Goal: Task Accomplishment & Management: Manage account settings

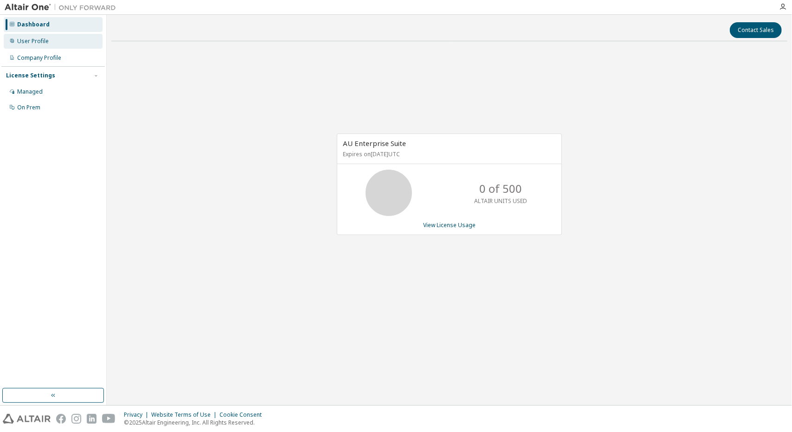
click at [37, 38] on div "User Profile" at bounding box center [33, 41] width 32 height 7
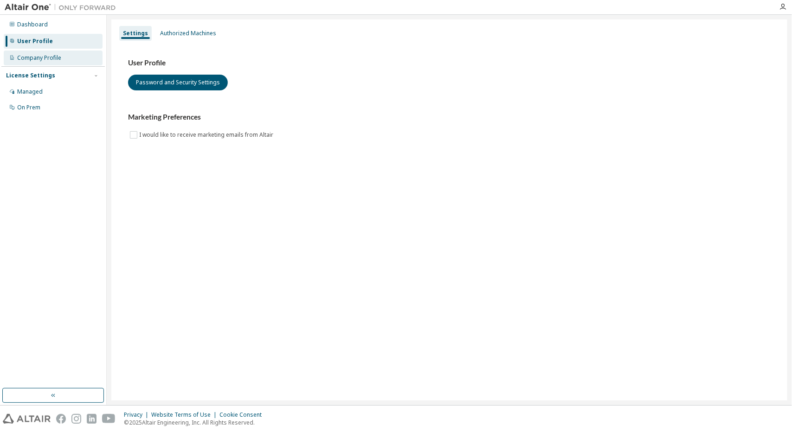
click at [41, 58] on div "Company Profile" at bounding box center [39, 57] width 44 height 7
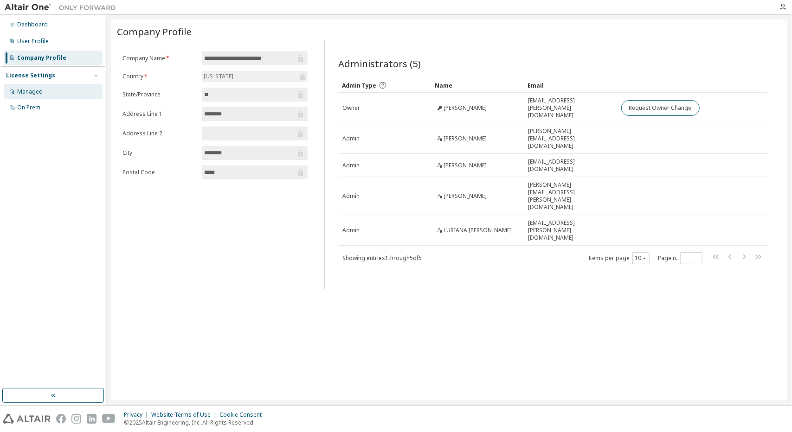
click at [52, 88] on div "Managed" at bounding box center [53, 91] width 99 height 15
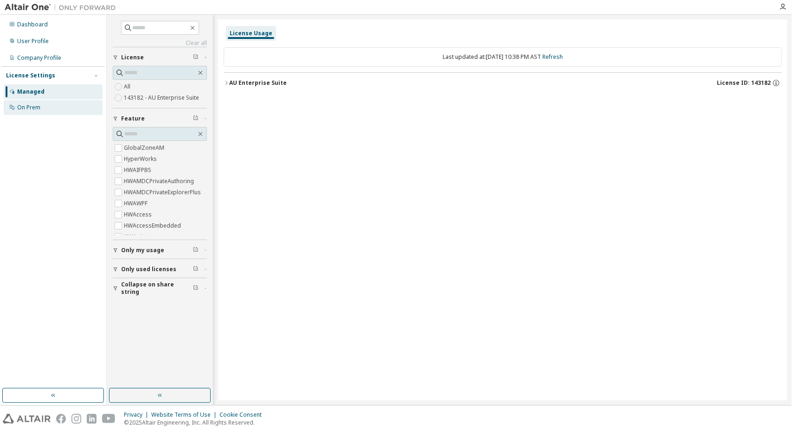
click at [42, 107] on div "On Prem" at bounding box center [53, 107] width 99 height 15
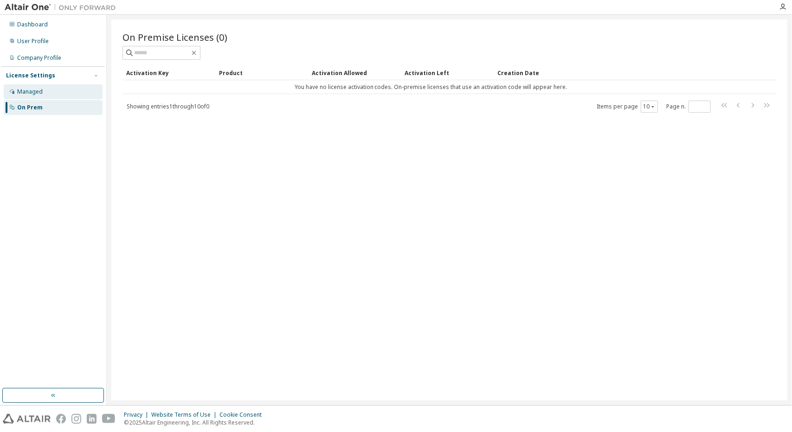
click at [62, 93] on div "Managed" at bounding box center [53, 91] width 99 height 15
